Goal: Task Accomplishment & Management: Manage account settings

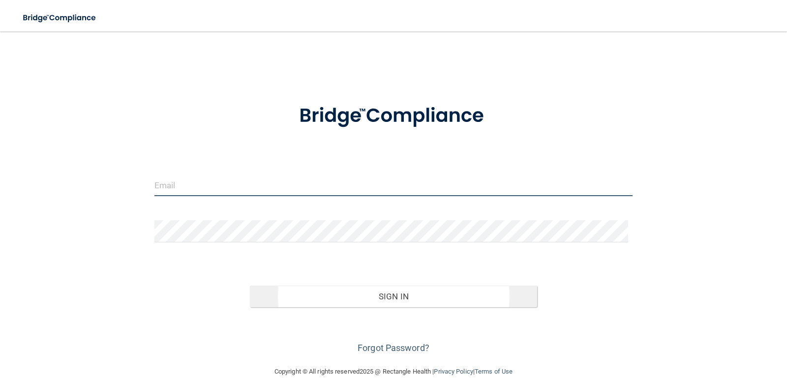
type input "[PERSON_NAME][EMAIL_ADDRESS][DOMAIN_NAME]"
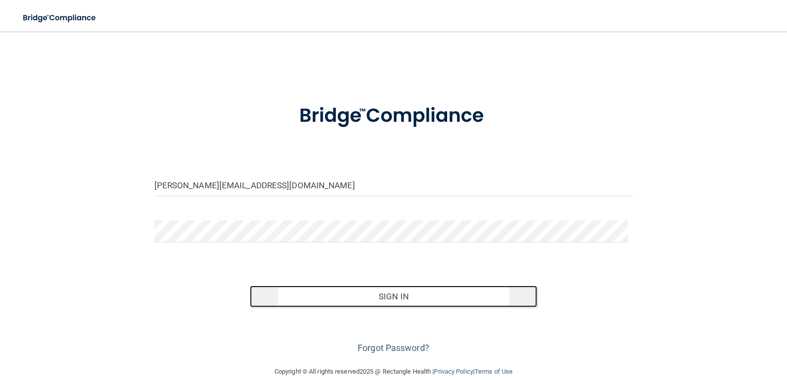
click at [371, 296] on button "Sign In" at bounding box center [393, 297] width 287 height 22
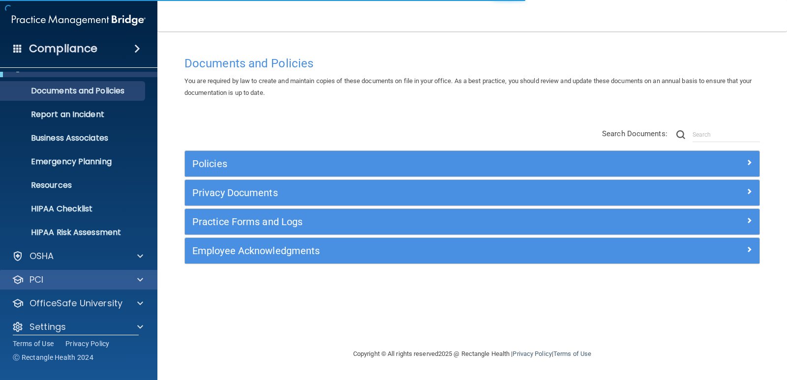
scroll to position [28, 0]
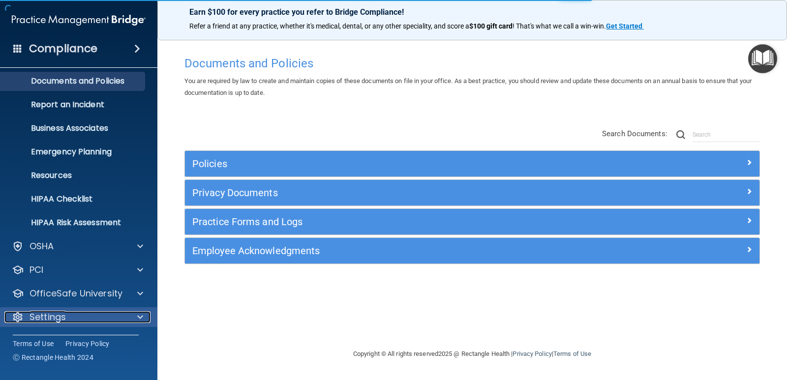
click at [68, 321] on div "Settings" at bounding box center [65, 317] width 122 height 12
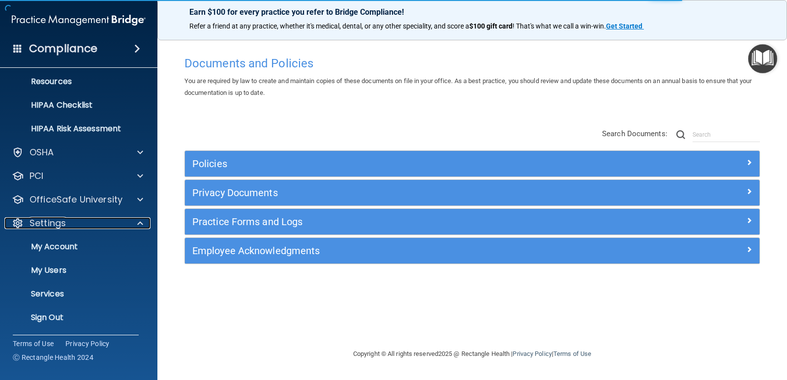
scroll to position [122, 0]
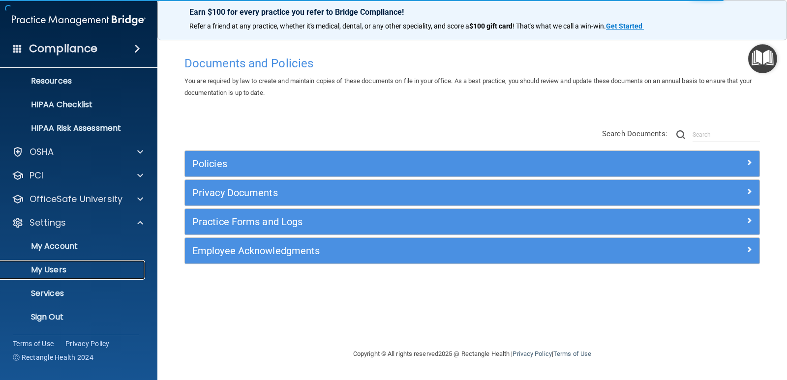
click at [81, 272] on p "My Users" at bounding box center [73, 270] width 134 height 10
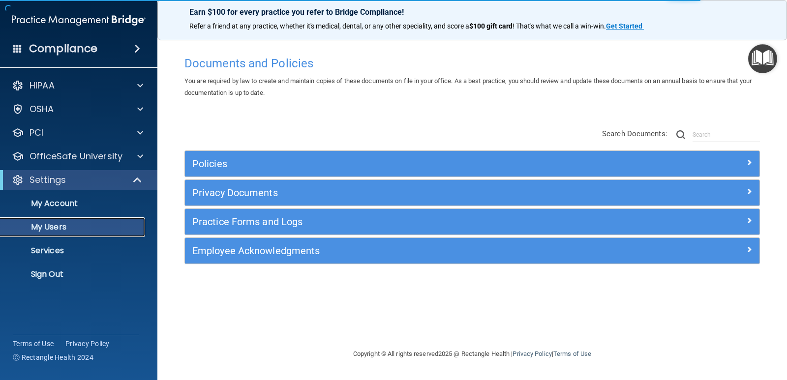
select select "20"
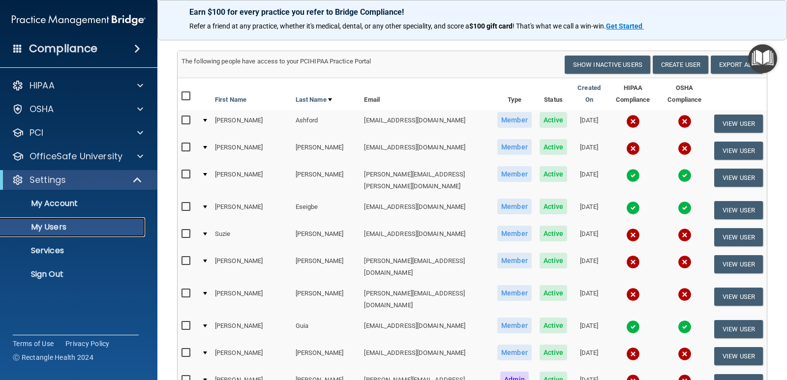
scroll to position [49, 0]
click at [186, 143] on input "checkbox" at bounding box center [186, 147] width 11 height 8
checkbox input "true"
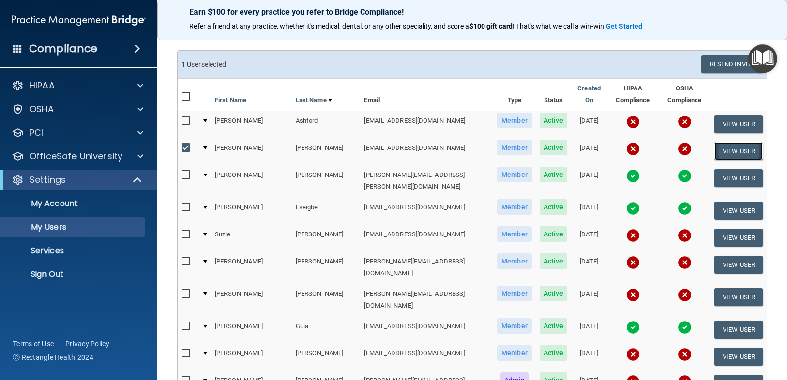
click at [716, 144] on button "View User" at bounding box center [738, 151] width 49 height 18
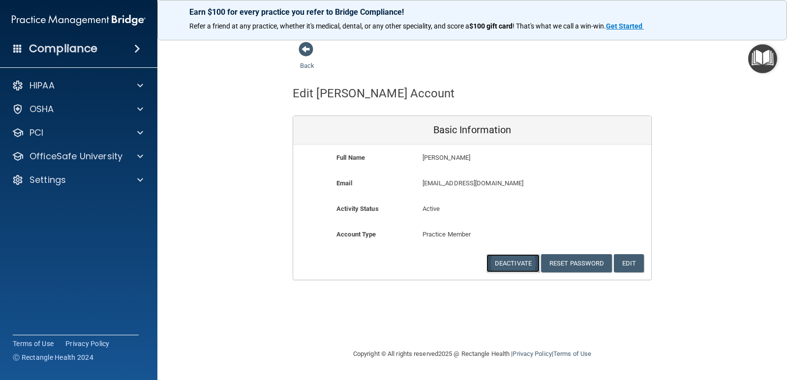
click at [511, 265] on button "Deactivate" at bounding box center [512, 263] width 53 height 18
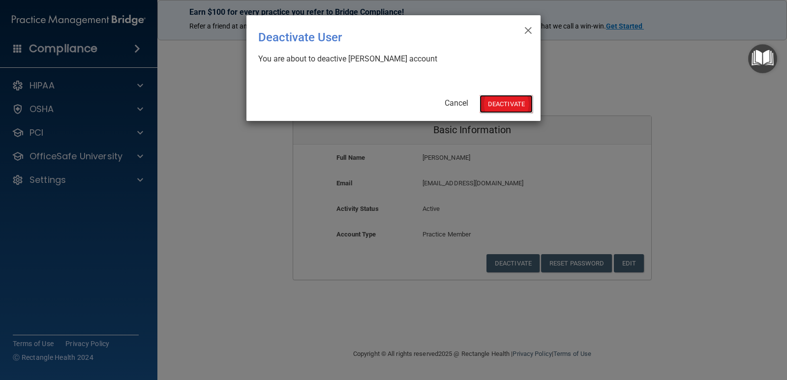
click at [506, 104] on button "Deactivate" at bounding box center [506, 104] width 53 height 18
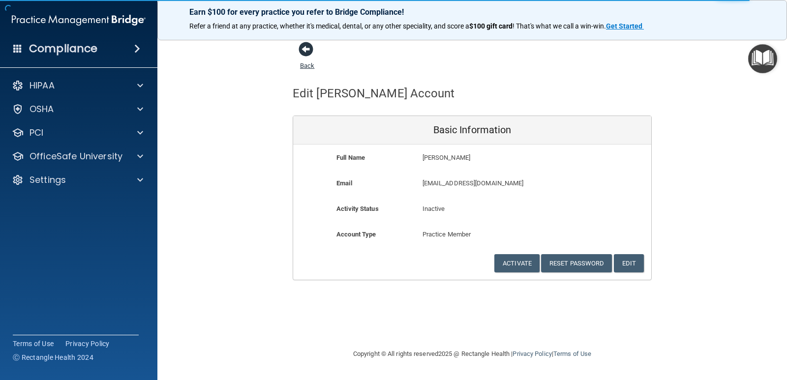
click at [304, 53] on span at bounding box center [306, 49] width 15 height 15
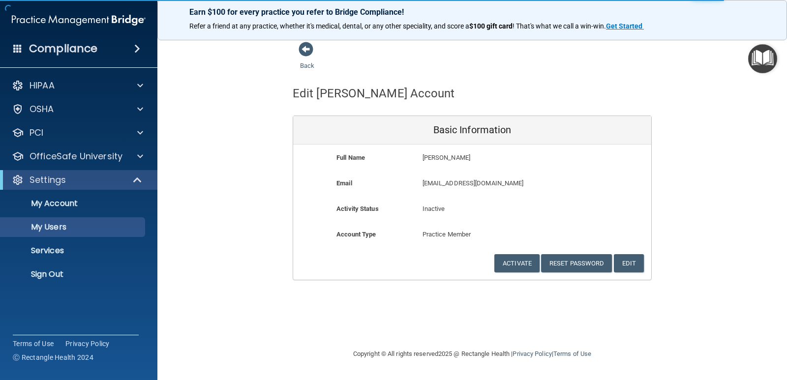
select select "20"
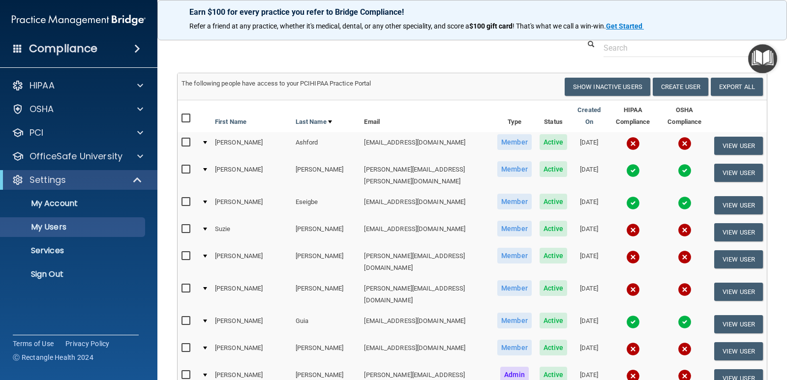
scroll to position [49, 0]
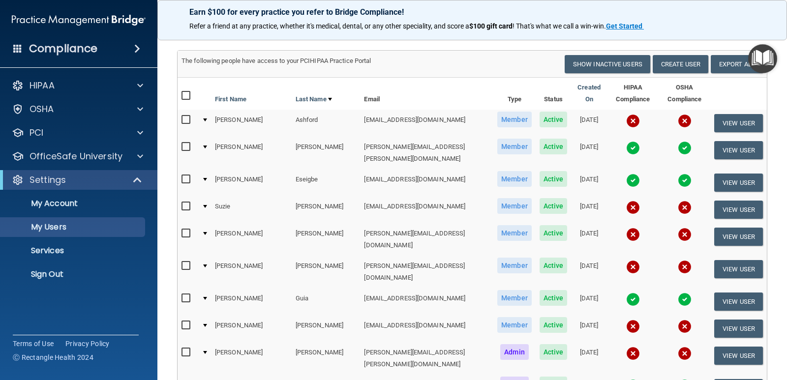
click at [189, 203] on input "checkbox" at bounding box center [186, 207] width 11 height 8
checkbox input "true"
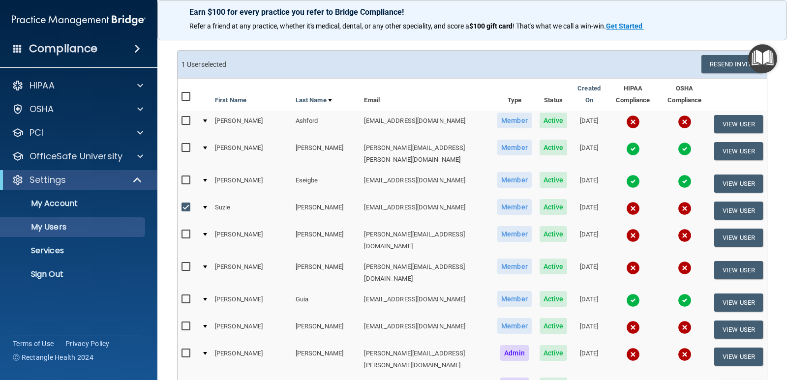
click at [187, 231] on input "checkbox" at bounding box center [186, 235] width 11 height 8
checkbox input "true"
click at [184, 263] on input "checkbox" at bounding box center [186, 267] width 11 height 8
checkbox input "true"
click at [186, 117] on input "checkbox" at bounding box center [186, 121] width 11 height 8
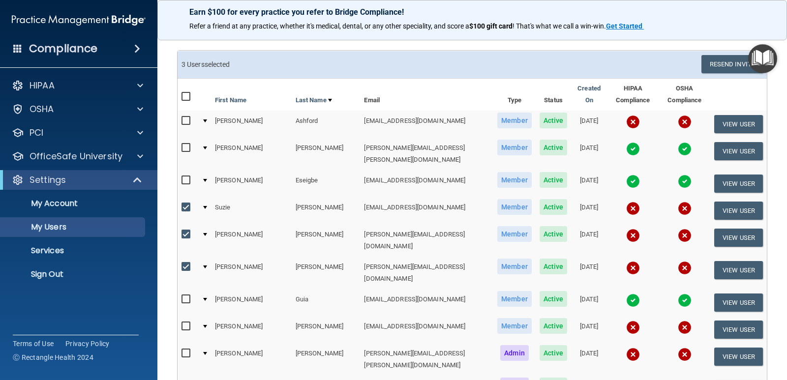
checkbox input "true"
click at [188, 323] on input "checkbox" at bounding box center [186, 327] width 11 height 8
checkbox input "true"
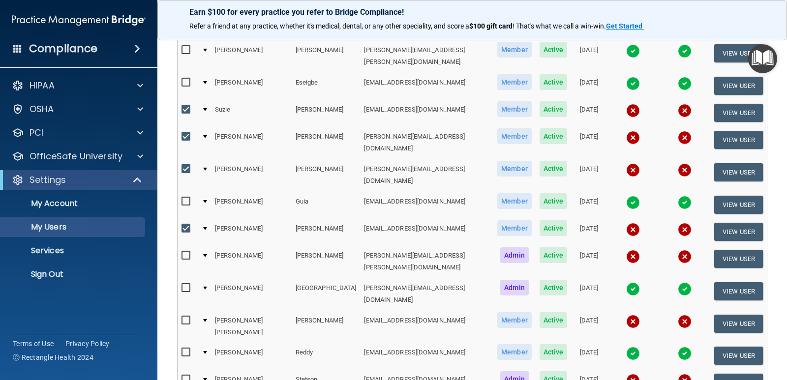
scroll to position [148, 0]
click at [184, 316] on input "checkbox" at bounding box center [186, 320] width 11 height 8
checkbox input "true"
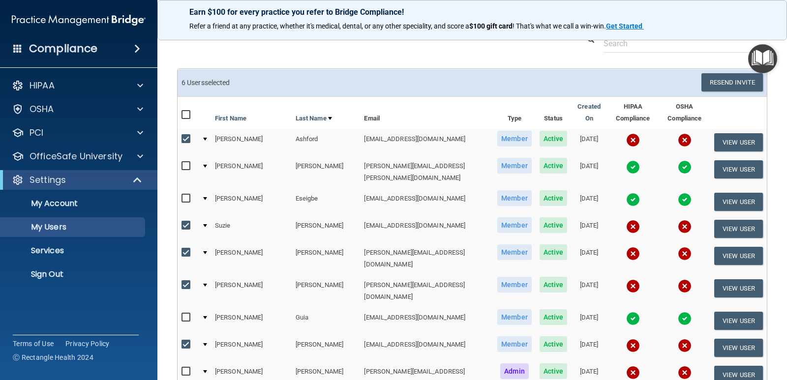
scroll to position [0, 0]
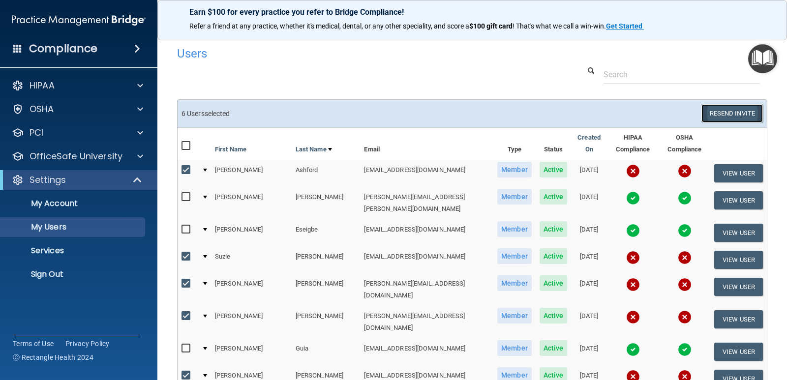
click at [726, 115] on button "Resend Invite" at bounding box center [731, 113] width 61 height 18
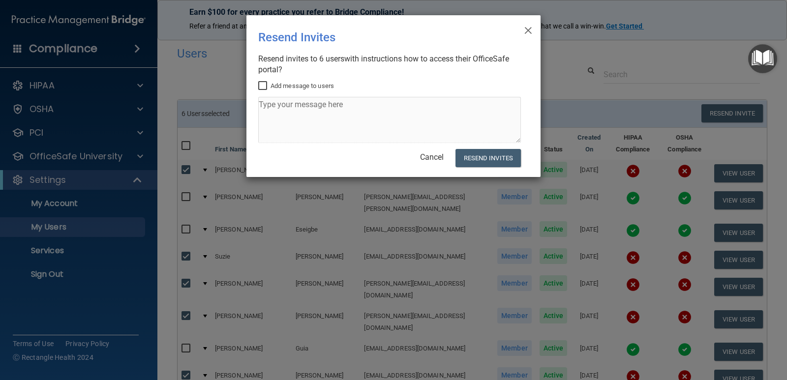
drag, startPoint x: 262, startPoint y: 88, endPoint x: 265, endPoint y: 95, distance: 8.6
click at [262, 88] on input "Add message to users" at bounding box center [263, 86] width 11 height 8
checkbox input "true"
click at [263, 106] on textarea at bounding box center [389, 120] width 263 height 46
type textarea "Please complete your trainings as soon as time permits. Thank you!!"
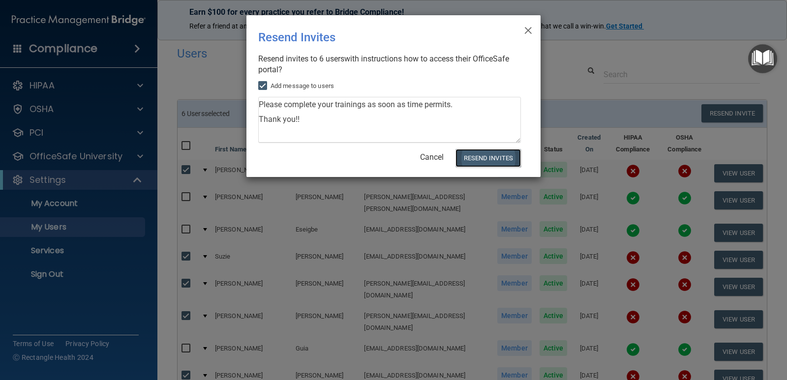
click at [486, 158] on button "Resend Invites" at bounding box center [487, 158] width 65 height 18
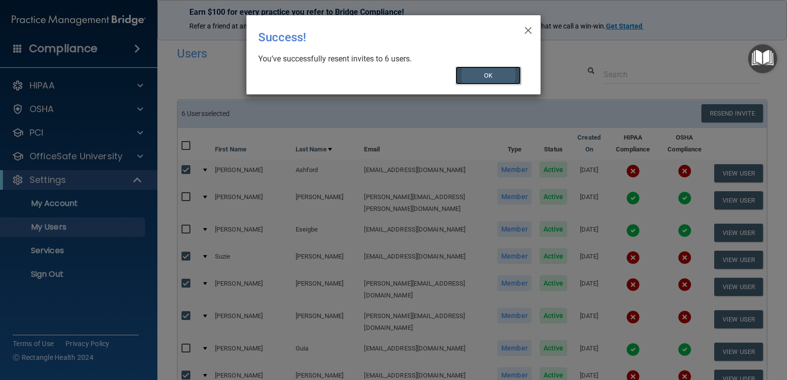
click at [487, 77] on button "OK" at bounding box center [488, 75] width 66 height 18
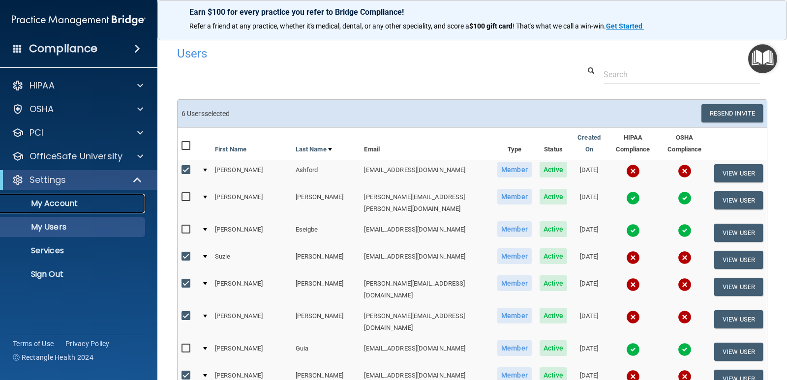
click at [55, 204] on p "My Account" at bounding box center [73, 204] width 134 height 10
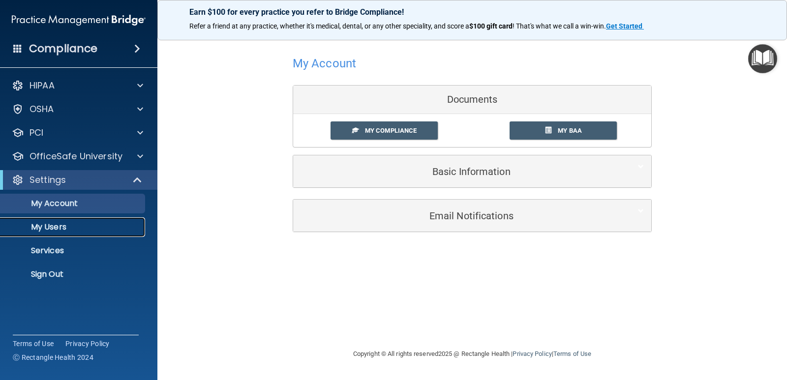
click at [53, 226] on p "My Users" at bounding box center [73, 227] width 134 height 10
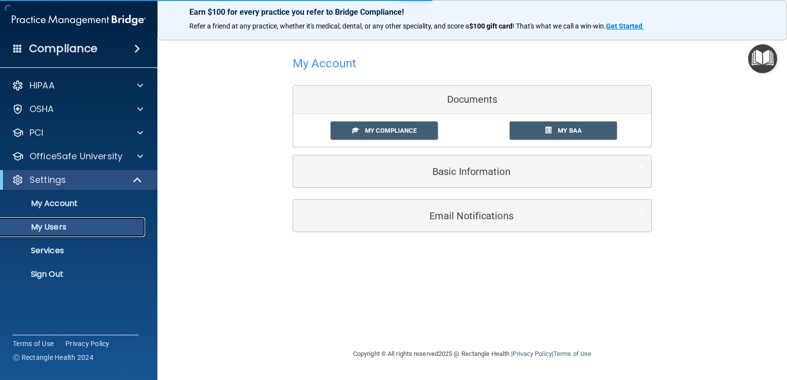
select select "20"
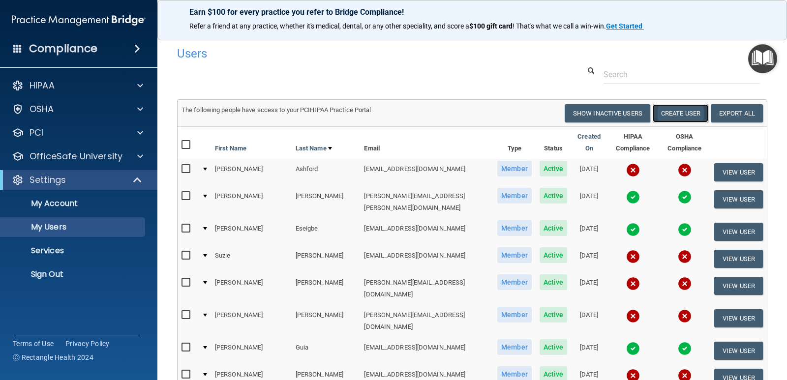
click at [668, 111] on button "Create User" at bounding box center [681, 113] width 56 height 18
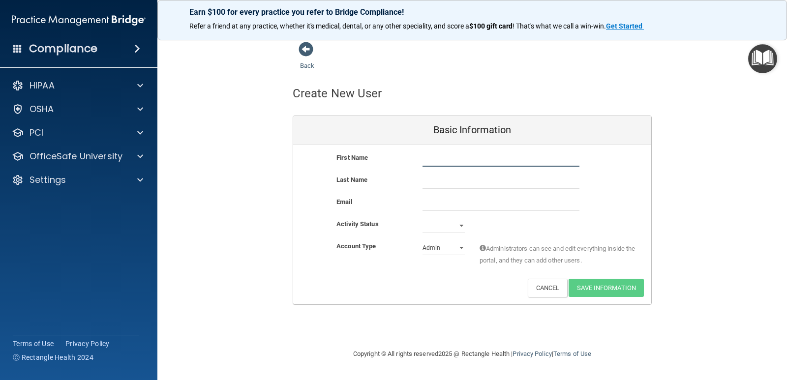
click at [426, 157] on input "text" at bounding box center [500, 159] width 157 height 15
type input "ISABEL"
type input "ZIMMERMAN"
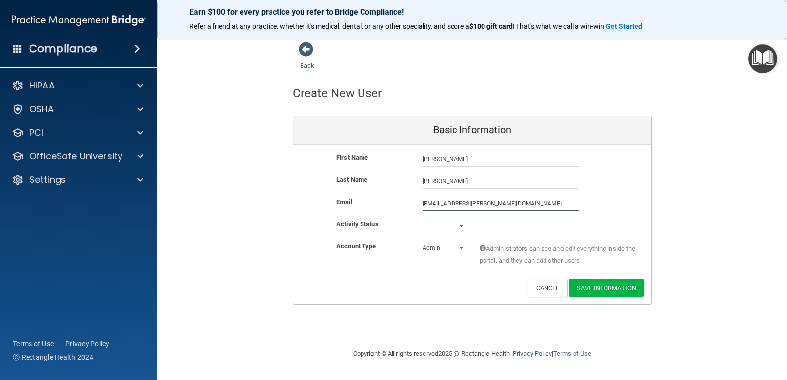
type input "izze.zimmerman@gmail.com"
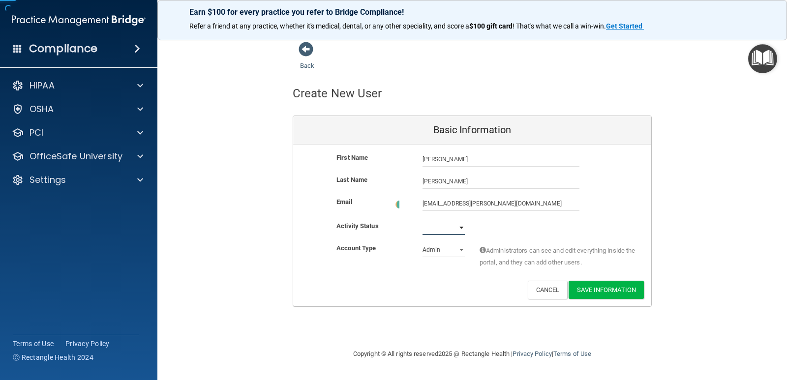
click at [462, 225] on select "Active Inactive" at bounding box center [443, 227] width 42 height 15
click at [422, 218] on select "Active Inactive" at bounding box center [443, 225] width 42 height 15
click at [443, 230] on select "Active Inactive" at bounding box center [443, 225] width 42 height 15
select select "active"
click at [422, 218] on select "Active Inactive" at bounding box center [443, 225] width 42 height 15
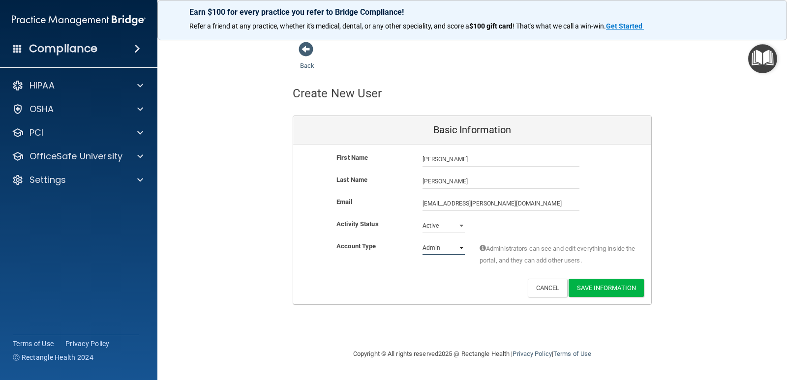
click at [458, 247] on select "Admin Member" at bounding box center [443, 248] width 42 height 15
select select "practice_member"
click at [422, 241] on select "Admin Member" at bounding box center [443, 248] width 42 height 15
click at [593, 287] on button "Save Information" at bounding box center [606, 288] width 75 height 18
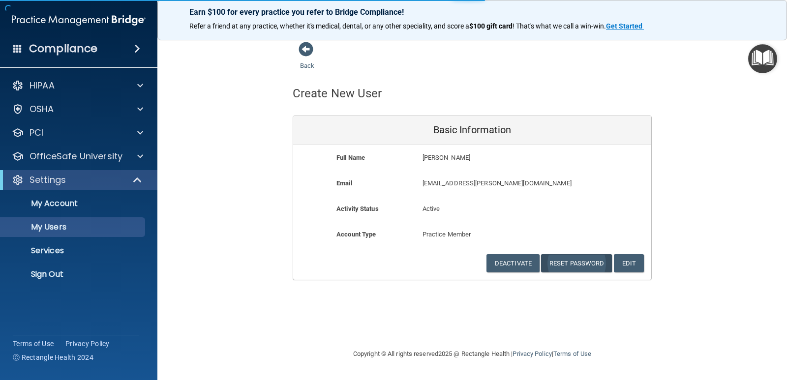
select select "20"
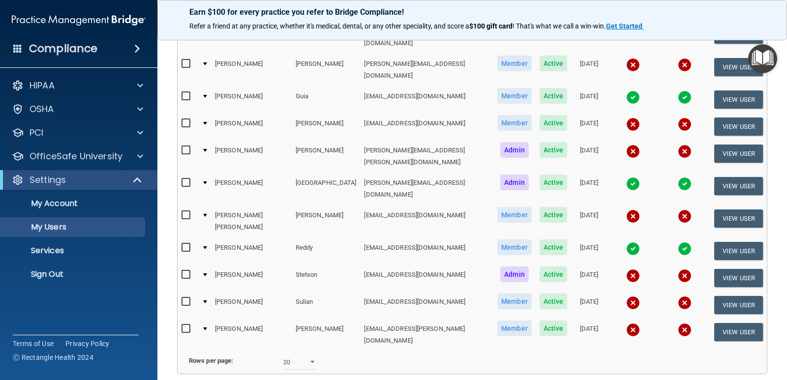
scroll to position [336, 0]
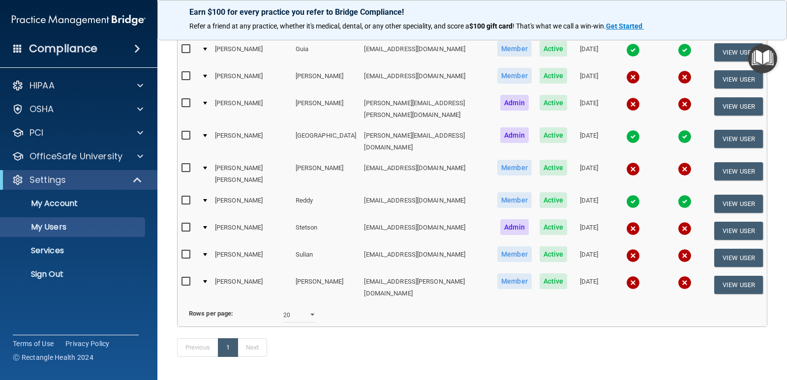
click at [186, 278] on input "checkbox" at bounding box center [186, 282] width 11 height 8
checkbox input "true"
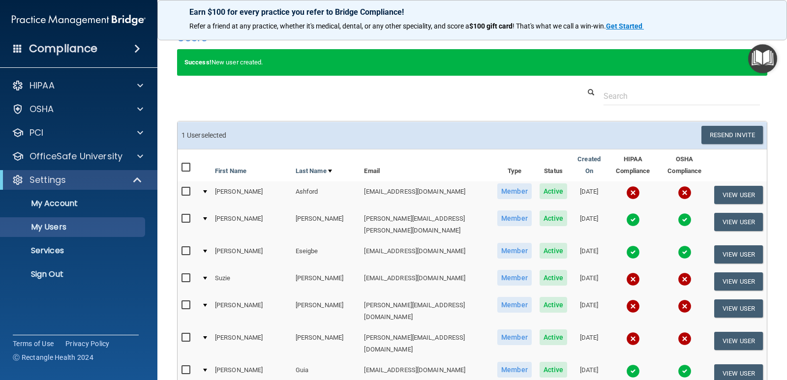
scroll to position [0, 0]
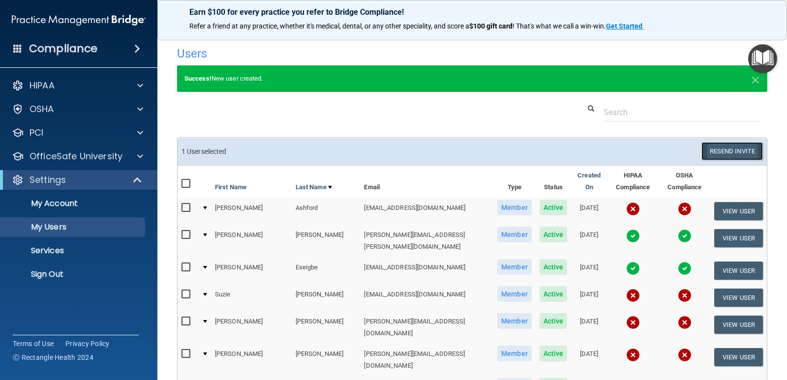
click at [718, 152] on button "Resend Invite" at bounding box center [731, 151] width 61 height 18
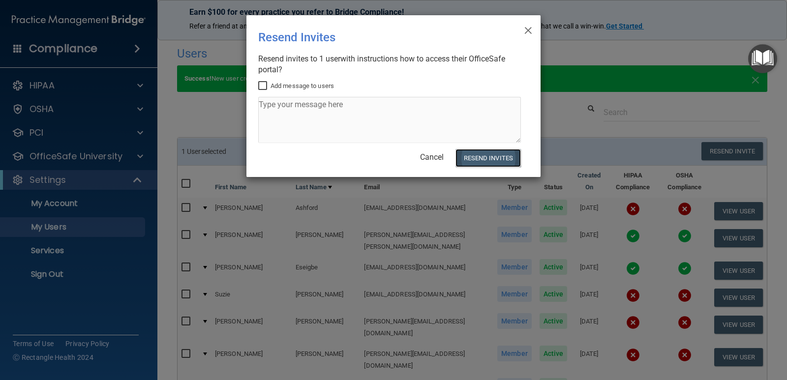
click at [488, 156] on button "Resend Invites" at bounding box center [487, 158] width 65 height 18
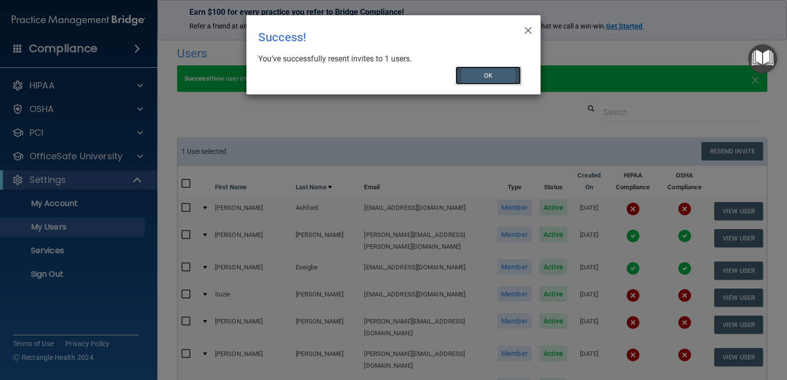
click at [489, 75] on button "OK" at bounding box center [488, 75] width 66 height 18
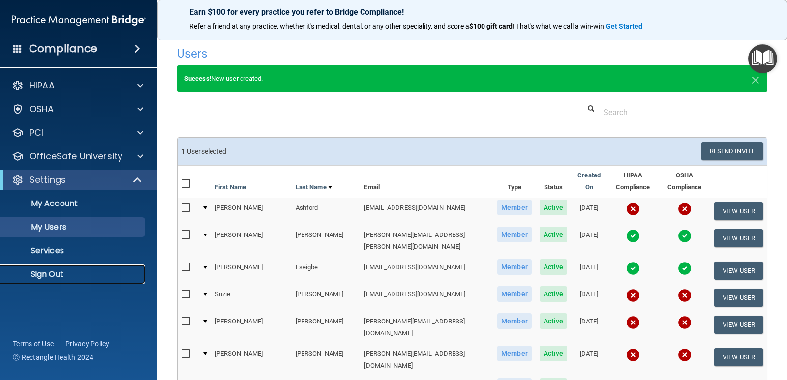
click at [59, 272] on p "Sign Out" at bounding box center [73, 275] width 134 height 10
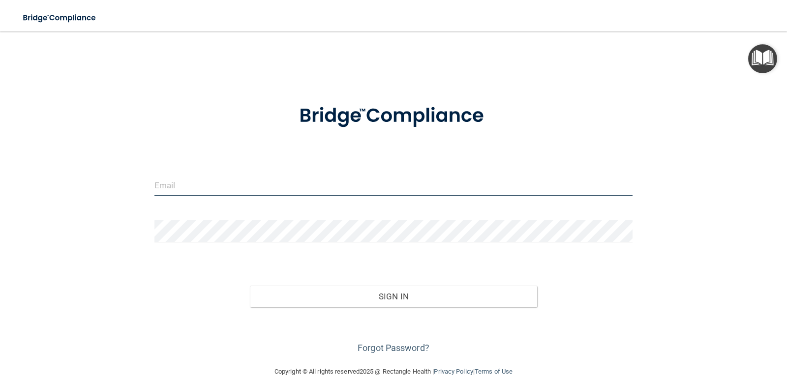
type input "[PERSON_NAME][EMAIL_ADDRESS][DOMAIN_NAME]"
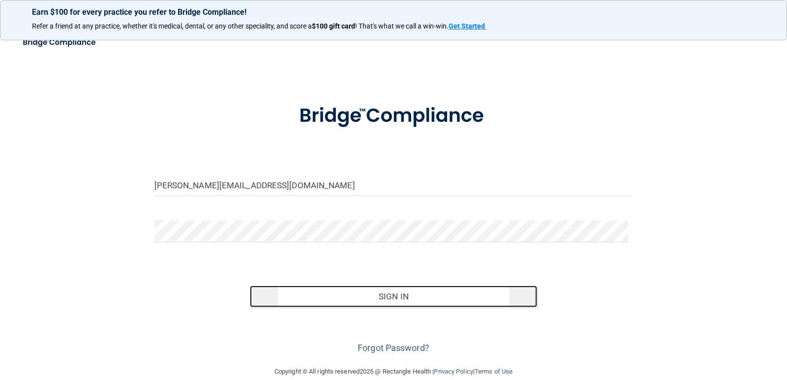
click at [377, 298] on button "Sign In" at bounding box center [393, 297] width 287 height 22
